Goal: Navigation & Orientation: Find specific page/section

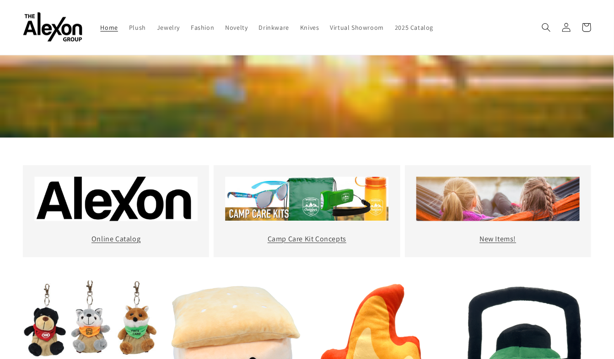
scroll to position [208, 0]
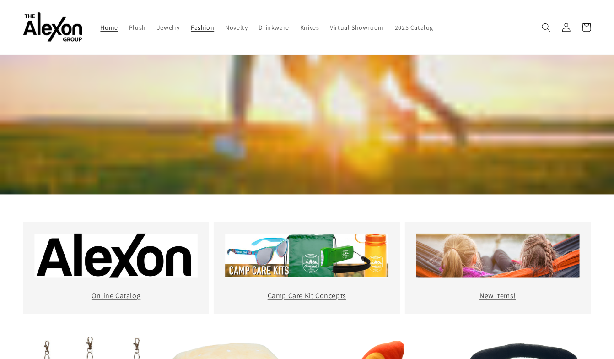
click at [191, 23] on span "Fashion" at bounding box center [202, 27] width 23 height 8
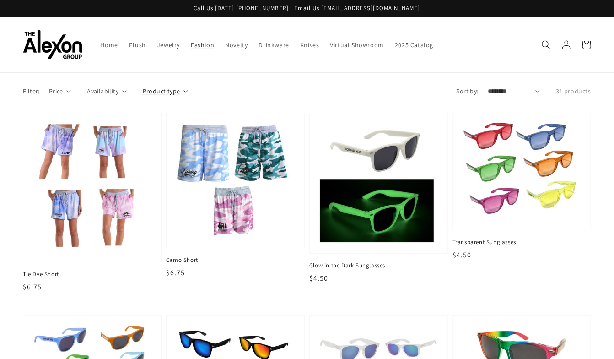
click at [180, 87] on summary "Product type" at bounding box center [165, 92] width 45 height 10
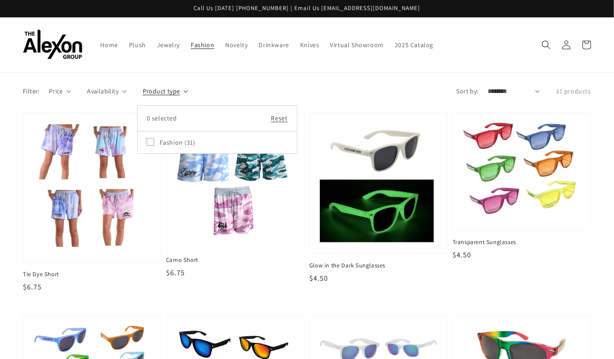
click at [180, 87] on summary "Product type" at bounding box center [165, 92] width 45 height 10
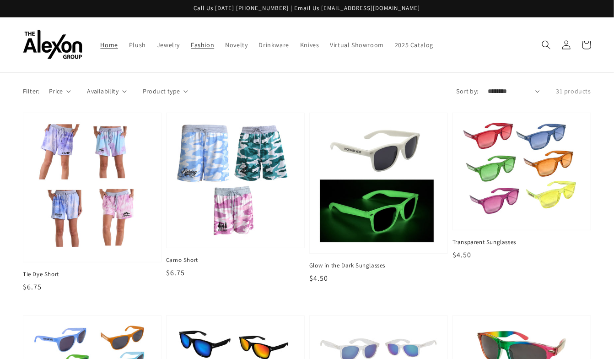
click at [101, 41] on span "Home" at bounding box center [109, 45] width 17 height 8
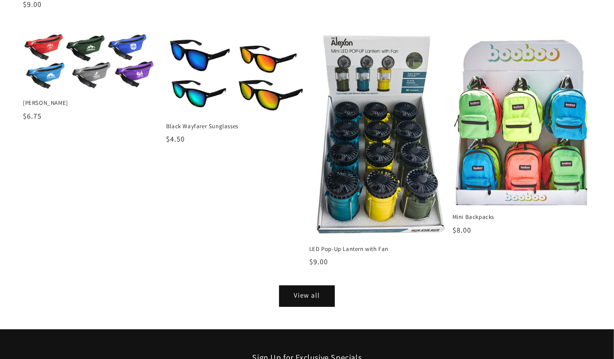
scroll to position [1126, 0]
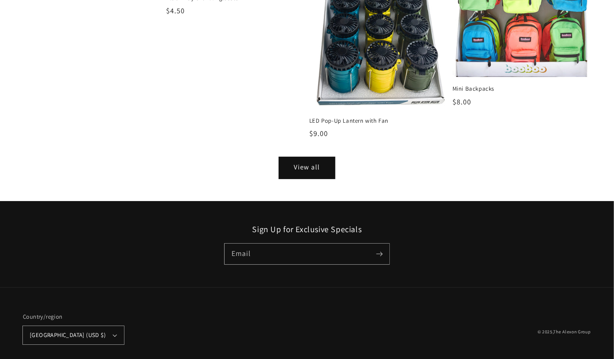
click at [315, 159] on link "View all" at bounding box center [307, 167] width 55 height 21
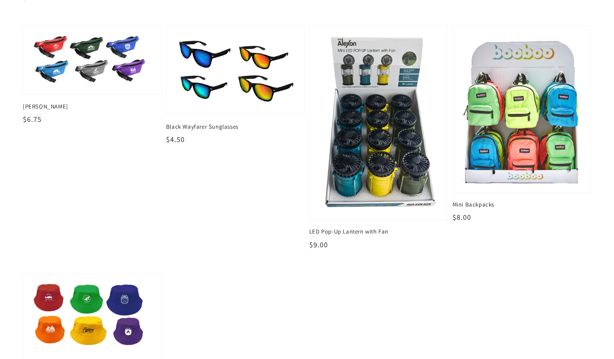
scroll to position [772, 0]
